Goal: Leave review/rating: Leave review/rating

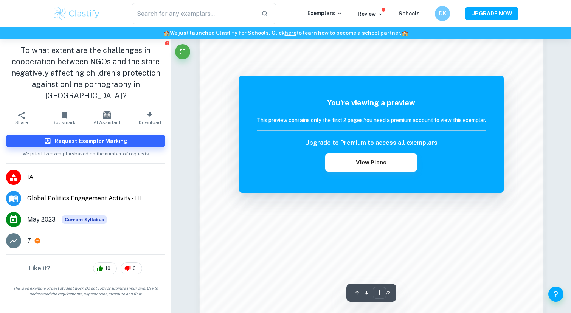
scroll to position [758, 0]
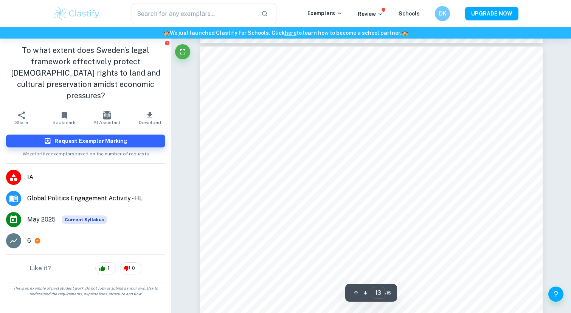
scroll to position [5585, 0]
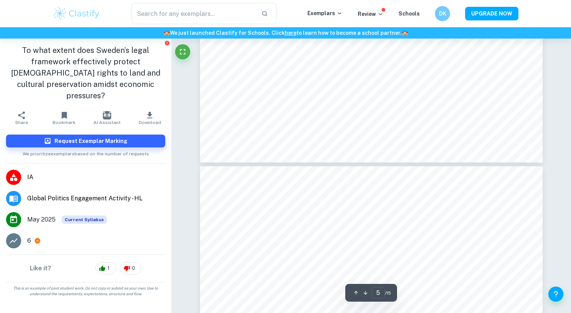
type input "4"
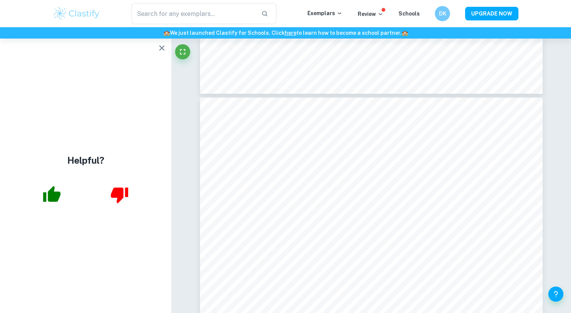
scroll to position [1456, 0]
